Goal: Information Seeking & Learning: Learn about a topic

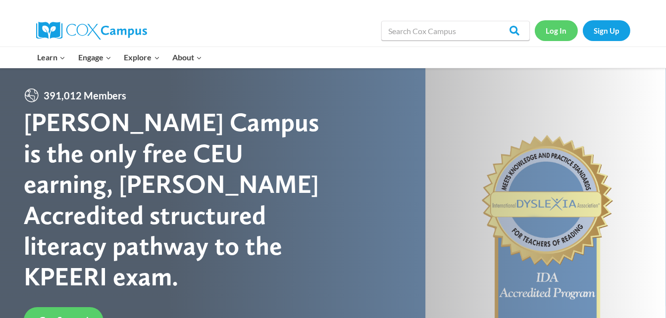
click at [560, 31] on link "Log In" at bounding box center [556, 30] width 43 height 20
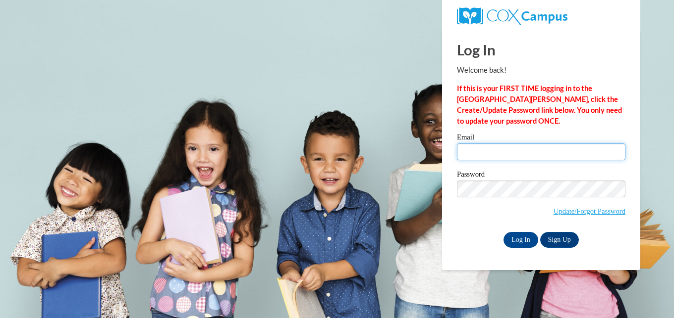
click at [535, 151] on input "Email" at bounding box center [541, 152] width 168 height 17
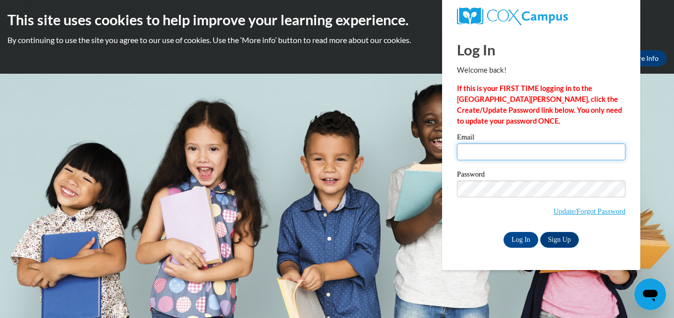
type input "suebossom@gmail.com"
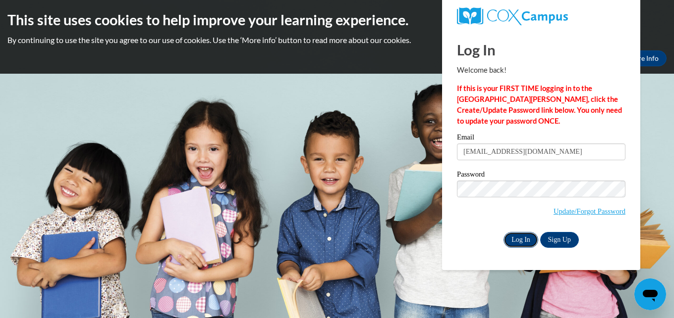
click at [525, 240] on input "Log In" at bounding box center [520, 240] width 35 height 16
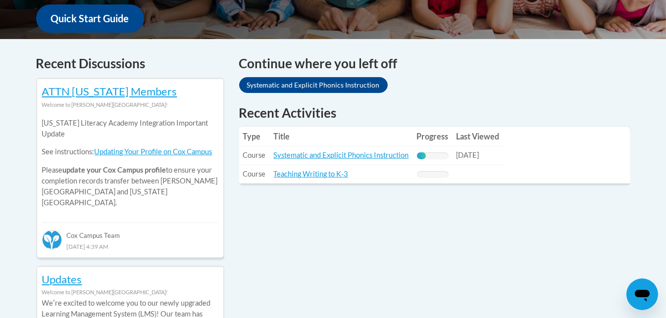
scroll to position [384, 0]
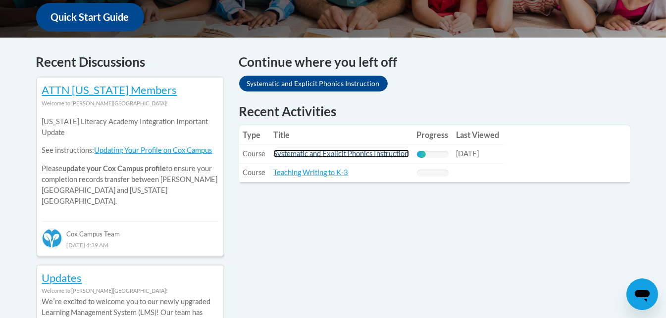
click at [350, 155] on link "Systematic and Explicit Phonics Instruction" at bounding box center [341, 154] width 135 height 8
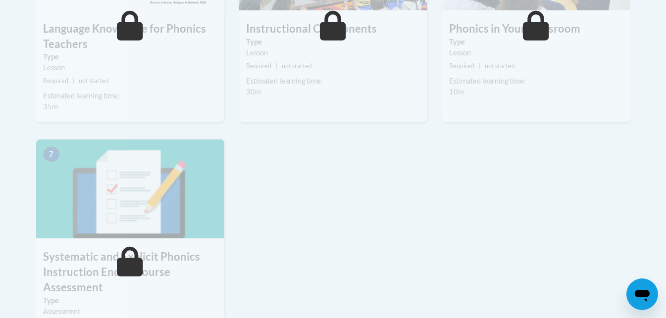
click at [40, 202] on img at bounding box center [130, 189] width 188 height 99
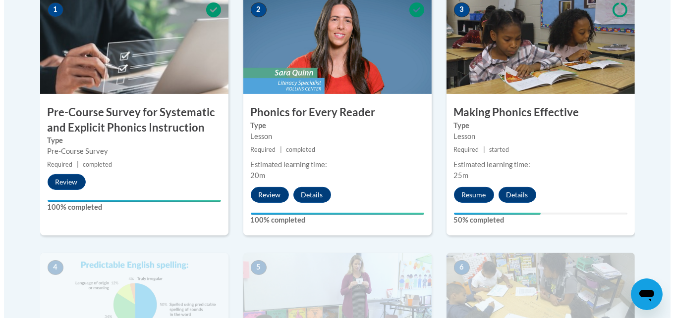
scroll to position [352, 0]
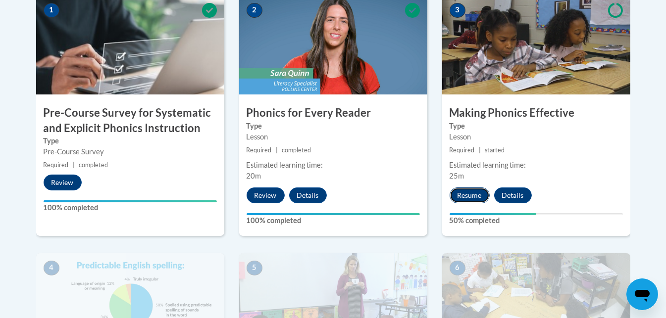
click at [472, 197] on button "Resume" at bounding box center [470, 196] width 40 height 16
